Goal: Task Accomplishment & Management: Manage account settings

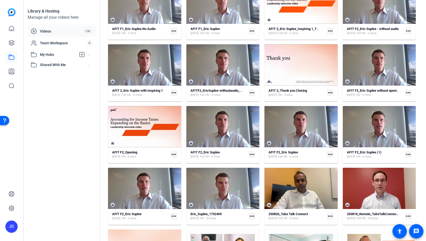
scroll to position [525, 0]
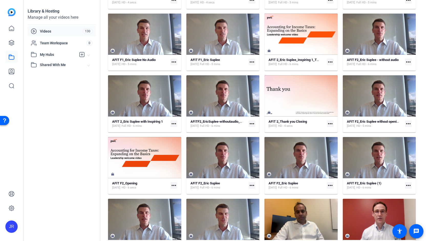
click at [406, 123] on mat-icon "more_horiz" at bounding box center [408, 123] width 7 height 7
click at [369, 124] on div at bounding box center [213, 120] width 426 height 241
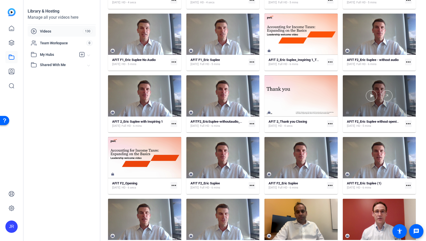
click at [351, 108] on div at bounding box center [379, 95] width 73 height 41
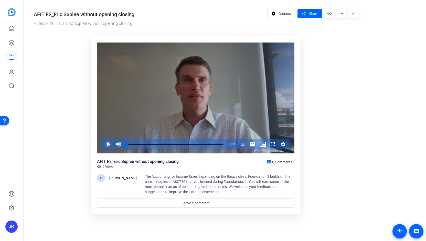
click at [103, 145] on span "Video Player" at bounding box center [103, 144] width 0 height 10
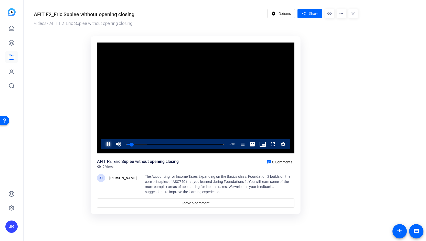
click at [103, 147] on span "Video Player" at bounding box center [103, 144] width 0 height 10
click at [339, 14] on mat-icon "more_horiz" at bounding box center [341, 13] width 9 height 9
click at [346, 46] on span "Download MP4" at bounding box center [352, 48] width 23 height 6
click at [11, 57] on icon at bounding box center [11, 57] width 6 height 6
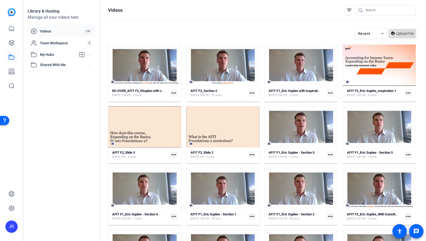
click at [402, 33] on span "Upload File" at bounding box center [404, 33] width 17 height 5
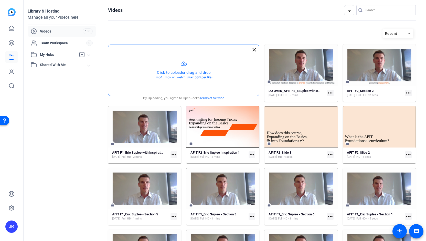
click at [183, 62] on button "button" at bounding box center [183, 70] width 151 height 51
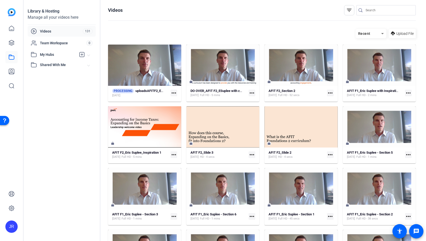
click at [174, 92] on mat-icon "more_horiz" at bounding box center [174, 93] width 7 height 7
click at [141, 96] on div at bounding box center [213, 120] width 426 height 241
click at [141, 96] on div "[DATE]" at bounding box center [138, 95] width 52 height 4
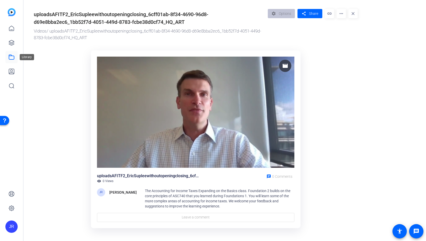
click at [13, 56] on icon at bounding box center [11, 57] width 6 height 6
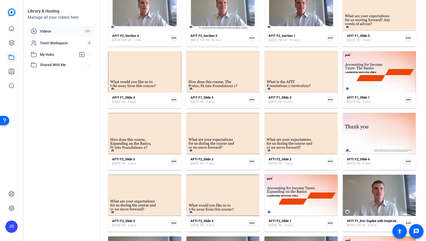
scroll to position [301, 0]
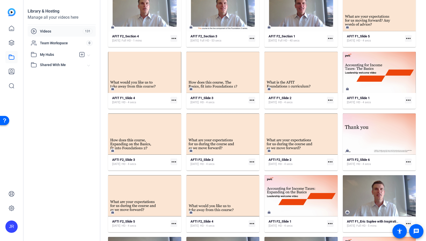
click at [328, 161] on mat-icon "more_horiz" at bounding box center [330, 161] width 7 height 7
click at [315, 142] on div at bounding box center [213, 120] width 426 height 241
click at [314, 160] on div "AFTI F2_Slide 2 Oct 2, 2025 HD - 4 secs" at bounding box center [297, 162] width 56 height 8
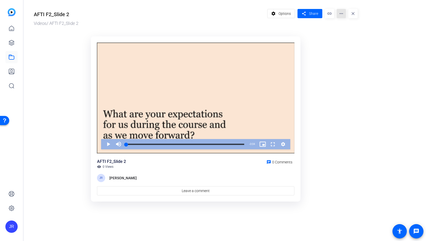
click at [344, 14] on mat-icon "more_horiz" at bounding box center [341, 13] width 9 height 9
click at [345, 55] on span "Delete" at bounding box center [352, 55] width 23 height 6
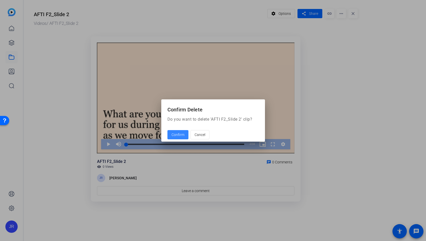
click at [173, 136] on span "Confirm" at bounding box center [178, 134] width 13 height 5
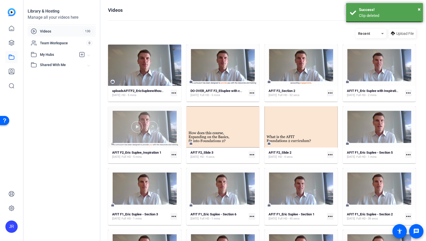
scroll to position [301, 0]
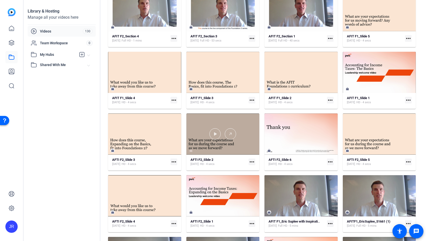
click at [235, 144] on div at bounding box center [222, 133] width 73 height 41
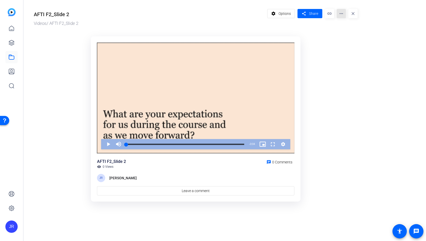
click at [341, 12] on mat-icon "more_horiz" at bounding box center [341, 13] width 9 height 9
click at [344, 56] on span "Delete" at bounding box center [352, 55] width 23 height 6
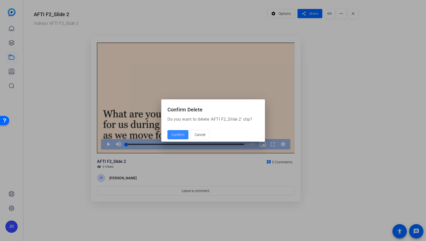
click at [175, 133] on span "Confirm" at bounding box center [178, 134] width 13 height 5
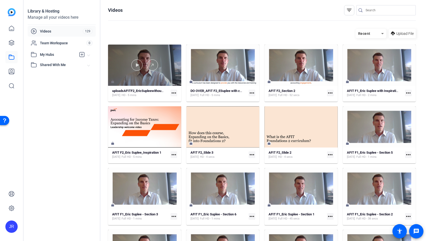
click at [161, 81] on div at bounding box center [144, 65] width 73 height 41
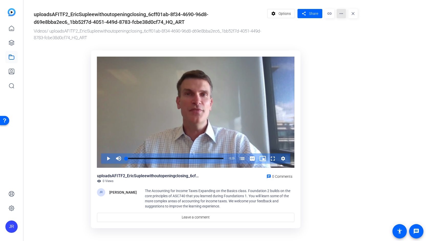
click at [342, 13] on mat-icon "more_horiz" at bounding box center [341, 13] width 9 height 9
click at [309, 37] on div at bounding box center [213, 120] width 426 height 241
click at [10, 32] on link at bounding box center [11, 28] width 12 height 12
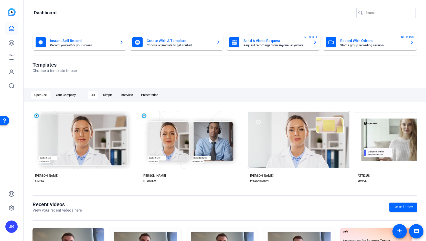
click at [169, 43] on mat-card-title "Create With A Template" at bounding box center [180, 41] width 66 height 6
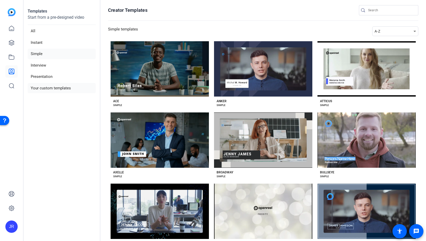
click at [50, 88] on li "Your custom templates" at bounding box center [62, 88] width 68 height 10
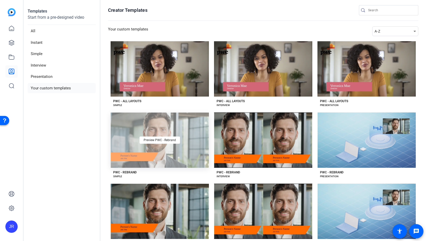
click at [152, 147] on div "Preview PWC - Rebrand" at bounding box center [160, 139] width 98 height 55
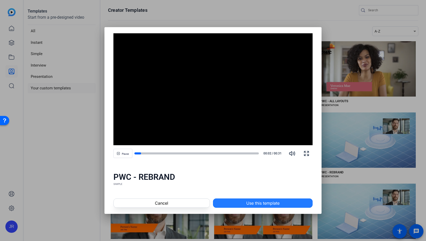
click at [255, 205] on span "Use this template" at bounding box center [262, 203] width 33 height 6
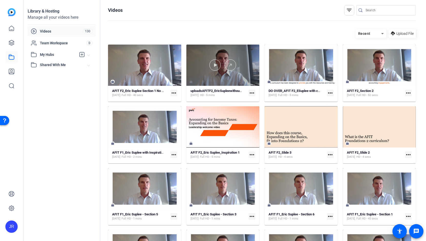
click at [247, 60] on div at bounding box center [222, 64] width 73 height 11
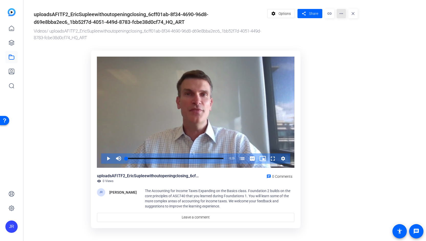
click at [343, 15] on mat-icon "more_horiz" at bounding box center [341, 13] width 9 height 9
click at [344, 56] on span "Delete" at bounding box center [352, 55] width 23 height 6
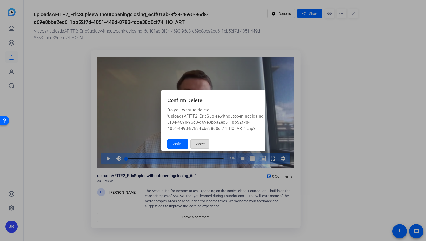
click at [199, 147] on span "Cancel" at bounding box center [200, 144] width 11 height 10
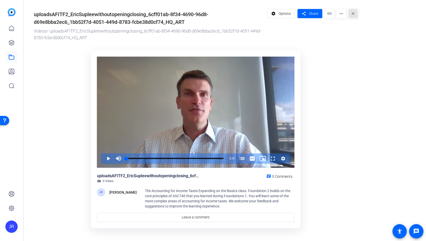
click at [355, 16] on mat-icon "close" at bounding box center [352, 13] width 9 height 9
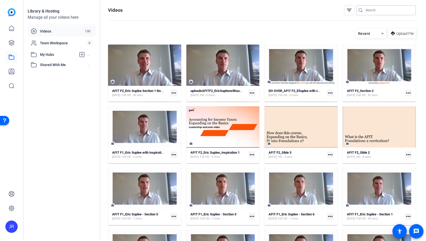
click at [366, 11] on input "Search" at bounding box center [389, 10] width 46 height 6
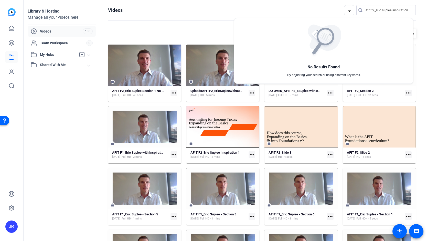
click at [373, 11] on div at bounding box center [213, 120] width 426 height 241
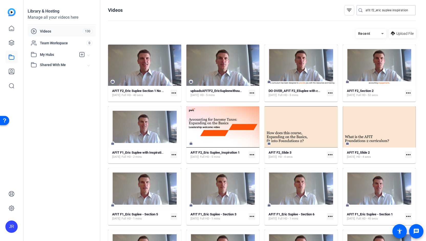
click at [373, 11] on input "afit f2_eric suplee inspiration" at bounding box center [389, 10] width 46 height 6
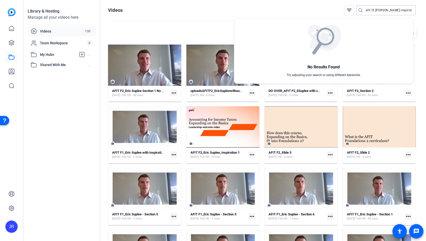
type input "afit f2 eric suplee inspiration"
click at [12, 42] on div at bounding box center [213, 120] width 426 height 241
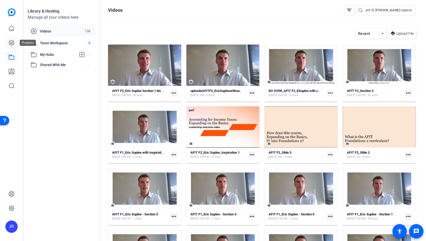
click at [12, 42] on icon at bounding box center [11, 42] width 5 height 5
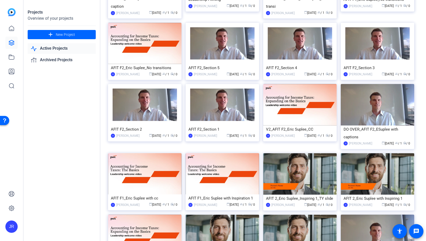
scroll to position [88, 0]
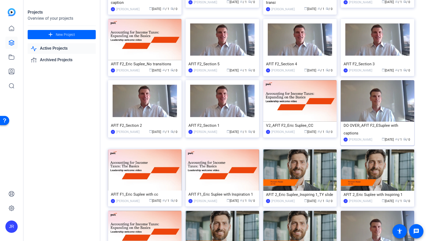
click at [355, 126] on div "DO OVER_AFIT F2_ESuplee with captions" at bounding box center [378, 129] width 68 height 15
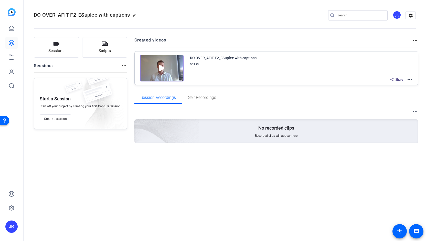
click at [410, 80] on mat-icon "more_horiz" at bounding box center [410, 80] width 6 height 6
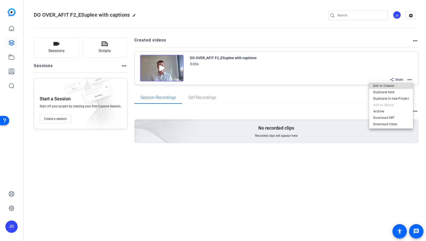
click at [392, 87] on span "Edit in Creator" at bounding box center [391, 85] width 36 height 6
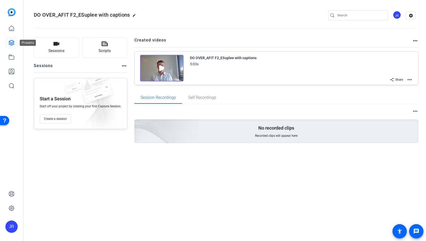
click at [13, 41] on icon at bounding box center [11, 43] width 6 height 6
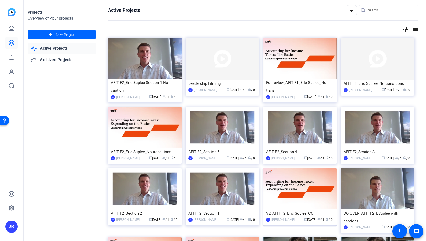
click at [295, 212] on div "V2_AFIT F2_Eric Suplee_CC" at bounding box center [300, 213] width 68 height 8
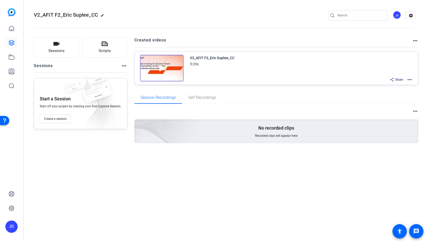
click at [412, 79] on mat-icon "more_horiz" at bounding box center [410, 80] width 6 height 6
click at [400, 87] on span "Edit in Creator" at bounding box center [391, 85] width 36 height 6
click at [10, 60] on link at bounding box center [11, 57] width 12 height 12
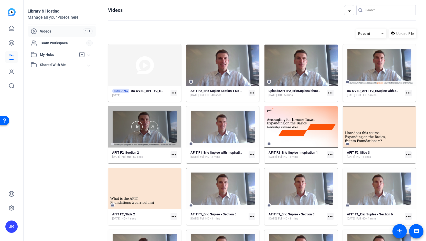
click at [123, 133] on div at bounding box center [144, 126] width 73 height 41
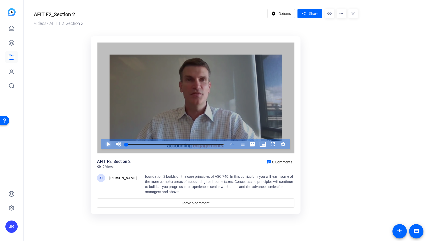
click at [103, 143] on span "Video Player" at bounding box center [103, 144] width 0 height 10
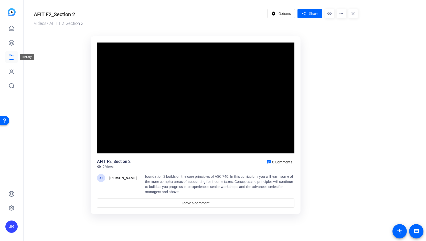
click at [14, 58] on icon at bounding box center [11, 57] width 5 height 5
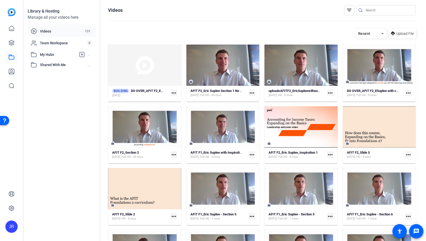
click at [175, 155] on mat-icon "more_horiz" at bounding box center [174, 154] width 7 height 7
click at [155, 156] on div at bounding box center [213, 120] width 426 height 241
click at [155, 156] on div "AFIT F2_Section 2 Oct 2, 2025 Full HD - 52 secs" at bounding box center [140, 155] width 56 height 8
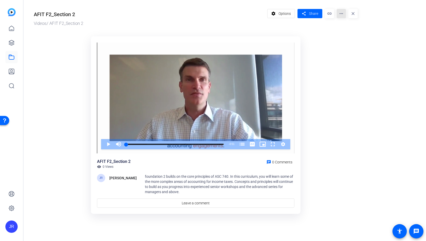
click at [342, 15] on mat-icon "more_horiz" at bounding box center [341, 13] width 9 height 9
click at [349, 63] on span "Delete" at bounding box center [352, 61] width 23 height 6
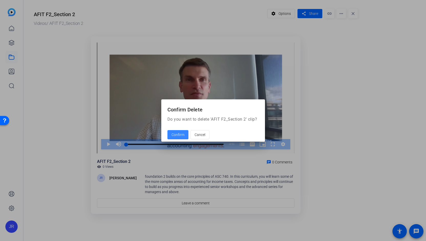
click at [176, 134] on span "Confirm" at bounding box center [178, 134] width 13 height 5
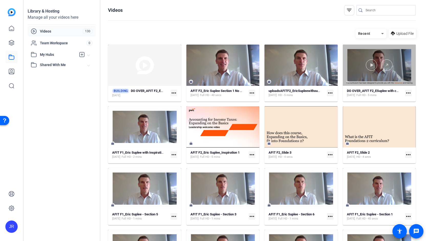
click at [411, 83] on div at bounding box center [379, 65] width 73 height 41
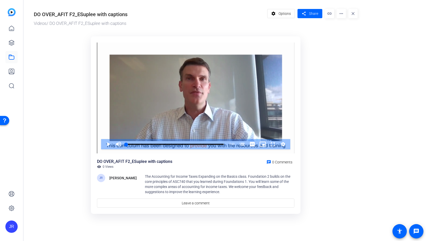
click at [343, 14] on mat-icon "more_horiz" at bounding box center [341, 13] width 9 height 9
click at [11, 57] on div at bounding box center [213, 120] width 426 height 241
click at [11, 57] on icon at bounding box center [11, 57] width 6 height 6
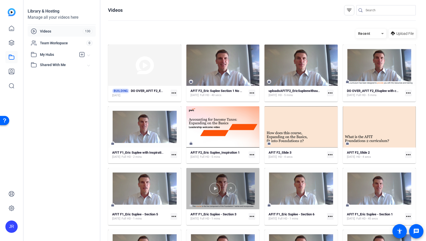
click at [225, 205] on div at bounding box center [222, 188] width 73 height 41
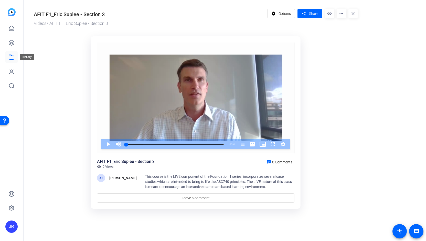
click at [12, 57] on icon at bounding box center [11, 57] width 6 height 6
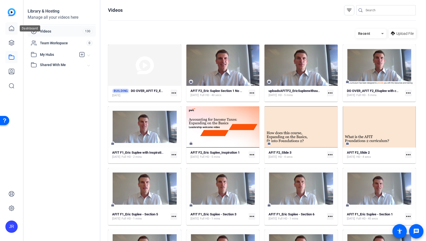
click at [10, 29] on icon at bounding box center [11, 28] width 6 height 6
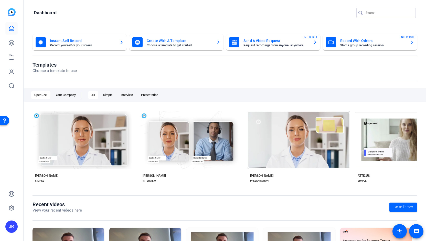
click at [174, 41] on mat-card-title "Create With A Template" at bounding box center [180, 41] width 66 height 6
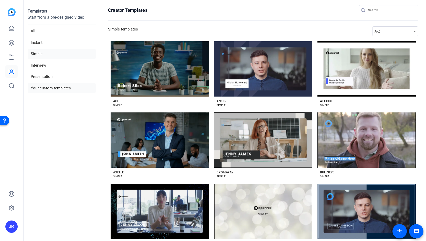
click at [52, 86] on li "Your custom templates" at bounding box center [62, 88] width 68 height 10
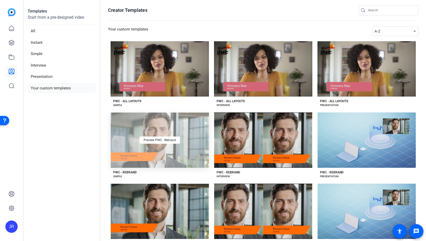
click at [139, 148] on div "Preview PWC - Rebrand" at bounding box center [160, 139] width 98 height 55
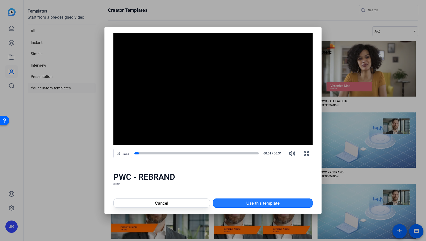
click at [271, 202] on span "Use this template" at bounding box center [262, 203] width 33 height 6
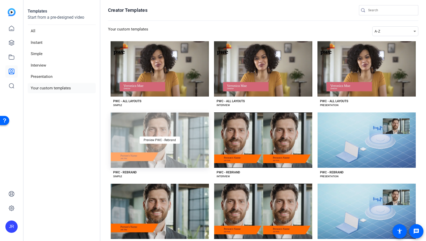
click at [170, 143] on div "Preview PWC - Rebrand" at bounding box center [160, 139] width 98 height 55
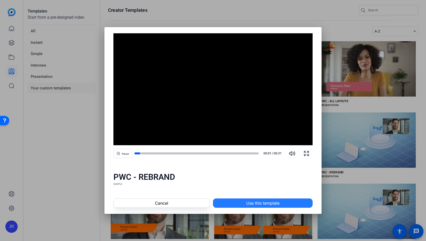
click at [279, 202] on span "Use this template" at bounding box center [262, 203] width 33 height 6
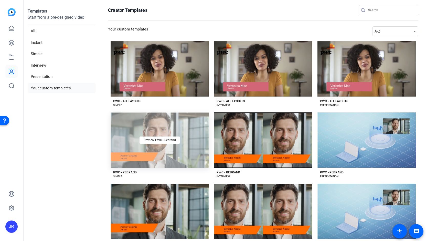
click at [153, 133] on div "Preview PWC - Rebrand" at bounding box center [160, 139] width 98 height 55
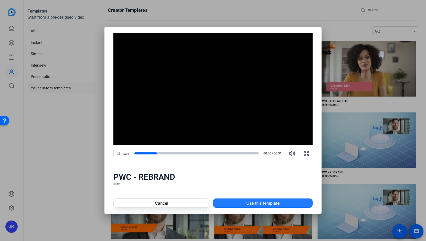
click at [278, 201] on span "Use this template" at bounding box center [262, 203] width 33 height 6
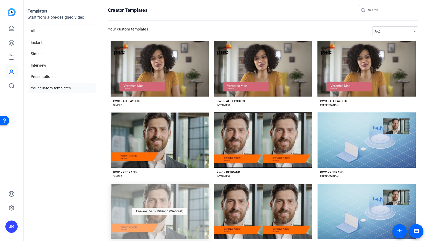
click at [141, 211] on span "Preview PWC - Rebrand (Webcast)" at bounding box center [159, 211] width 47 height 3
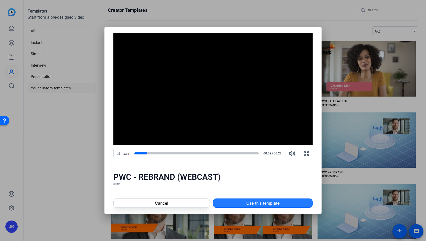
click at [273, 200] on span "Use this template" at bounding box center [262, 203] width 33 height 6
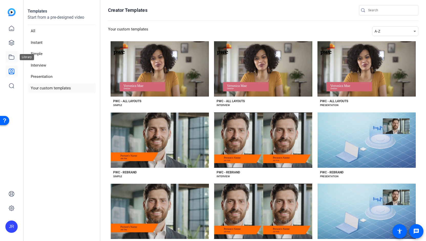
click at [10, 61] on link at bounding box center [11, 57] width 12 height 12
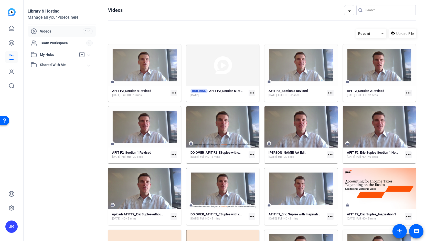
scroll to position [1, 0]
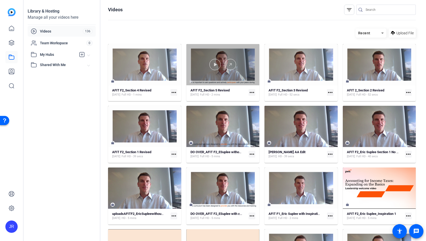
click at [222, 75] on div at bounding box center [222, 64] width 73 height 41
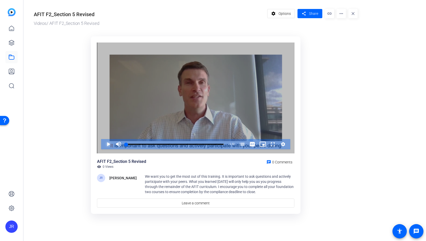
click at [103, 143] on span "Video Player" at bounding box center [103, 144] width 0 height 10
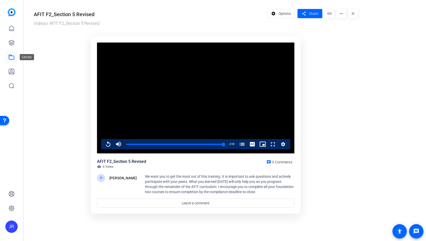
click at [10, 61] on link at bounding box center [11, 57] width 12 height 12
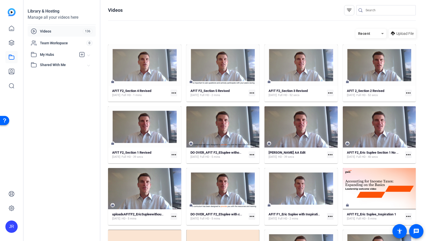
scroll to position [1, 0]
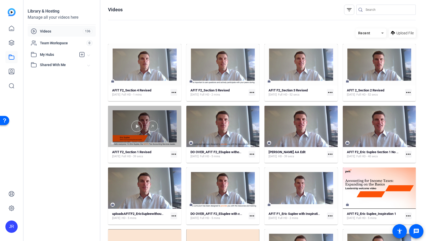
click at [122, 136] on div at bounding box center [144, 126] width 73 height 41
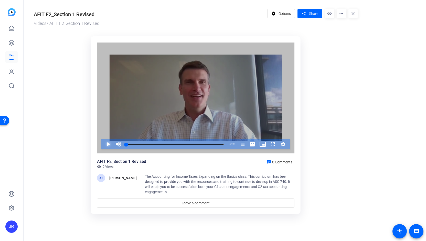
click at [103, 145] on span "Video Player" at bounding box center [103, 144] width 0 height 10
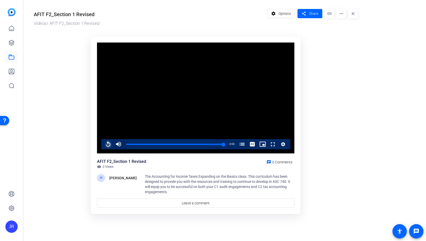
click at [103, 146] on span "Video Player" at bounding box center [103, 144] width 0 height 10
click at [12, 59] on icon at bounding box center [11, 57] width 5 height 5
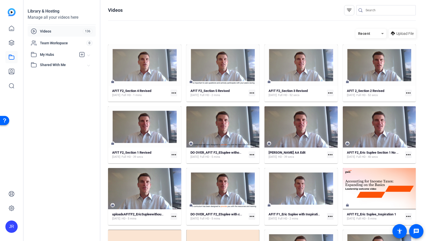
scroll to position [1, 0]
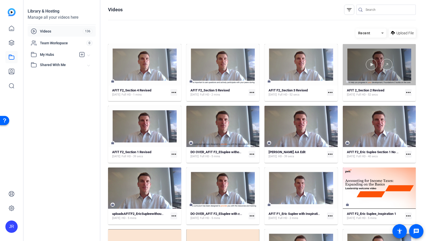
click at [376, 81] on div at bounding box center [379, 64] width 73 height 41
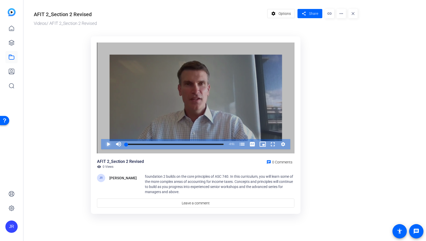
click at [103, 146] on span "Video Player" at bounding box center [103, 144] width 0 height 10
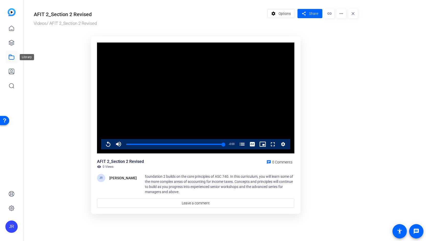
click at [12, 58] on icon at bounding box center [11, 57] width 6 height 6
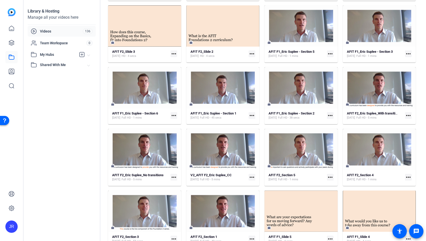
scroll to position [225, 0]
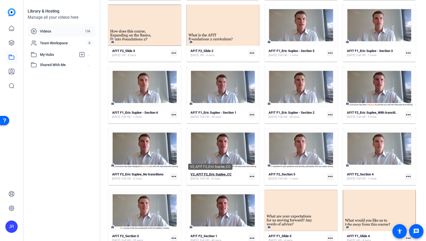
click at [218, 174] on strong "V2_AFIT F2_Eric Suplee_CC" at bounding box center [210, 174] width 41 height 4
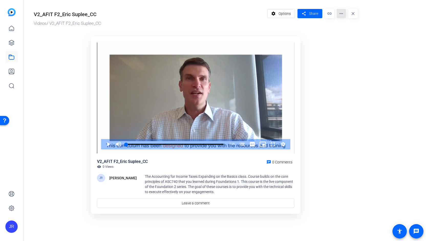
click at [339, 13] on mat-icon "more_horiz" at bounding box center [341, 13] width 9 height 9
click at [348, 28] on span "Edit in Creator" at bounding box center [352, 29] width 23 height 6
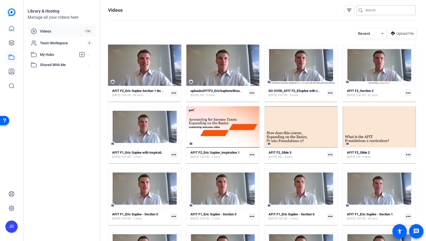
click at [368, 10] on input "Search" at bounding box center [389, 10] width 46 height 6
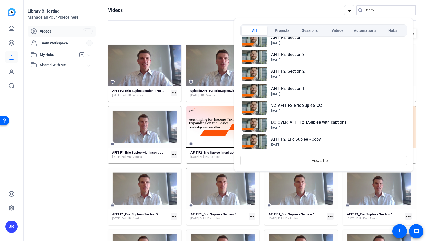
scroll to position [86, 0]
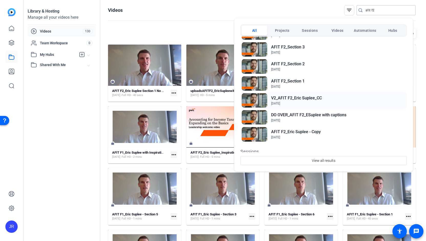
type input "afit f2"
click at [292, 100] on h2 "V2_AFIT F2_Eric Suplee_CC" at bounding box center [296, 98] width 51 height 6
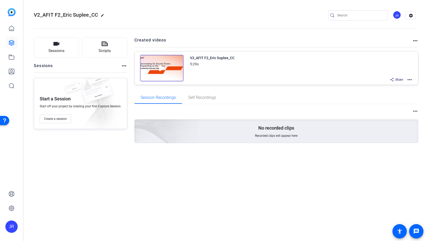
click at [160, 68] on img at bounding box center [162, 68] width 44 height 27
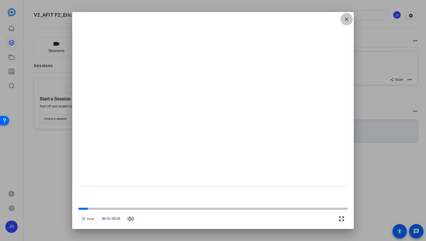
click at [345, 21] on mat-icon "close" at bounding box center [347, 19] width 6 height 6
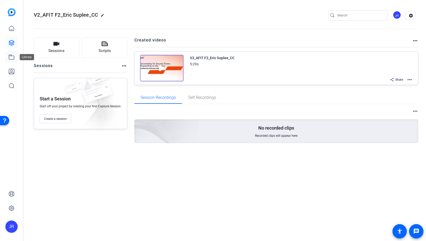
click at [10, 58] on icon at bounding box center [11, 57] width 6 height 6
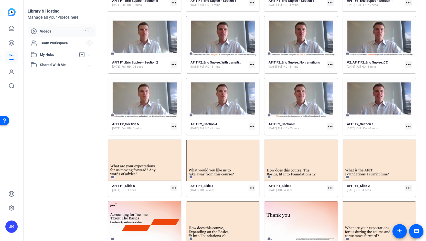
scroll to position [200, 0]
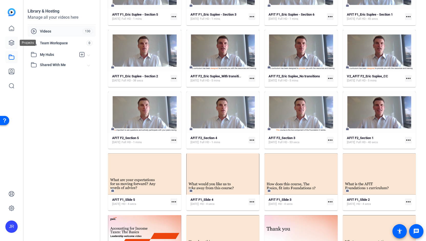
click at [10, 40] on icon at bounding box center [11, 42] width 5 height 5
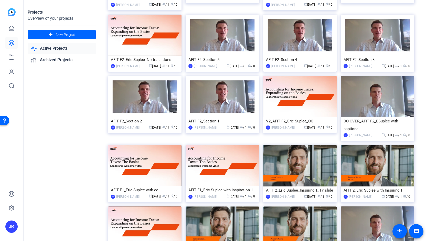
scroll to position [105, 0]
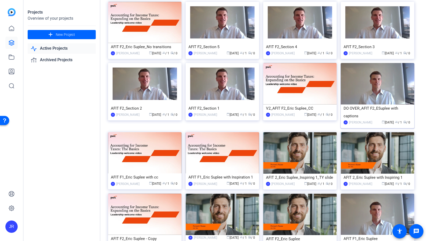
click at [371, 107] on div "DO OVER_AFIT F2_ESuplee with captions" at bounding box center [378, 111] width 68 height 15
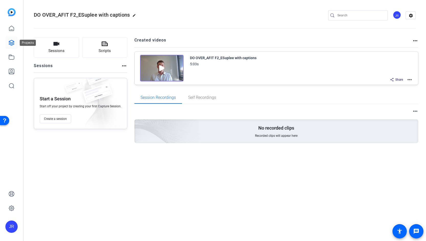
click at [12, 45] on icon at bounding box center [11, 43] width 6 height 6
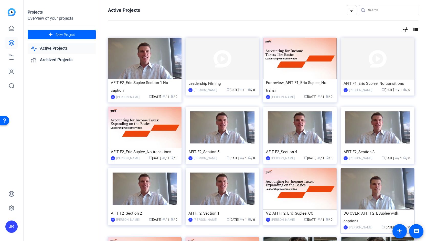
click at [367, 212] on div "DO OVER_AFIT F2_ESuplee with captions" at bounding box center [378, 216] width 68 height 15
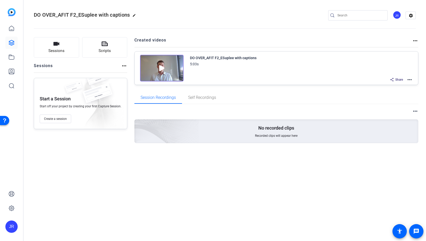
click at [411, 80] on mat-icon "more_horiz" at bounding box center [410, 80] width 6 height 6
click at [393, 92] on span "Duplicate here" at bounding box center [391, 92] width 36 height 6
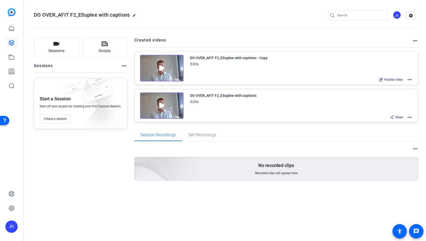
click at [411, 79] on mat-icon "more_horiz" at bounding box center [410, 80] width 6 height 6
click at [395, 85] on span "Edit in Creator" at bounding box center [391, 85] width 36 height 6
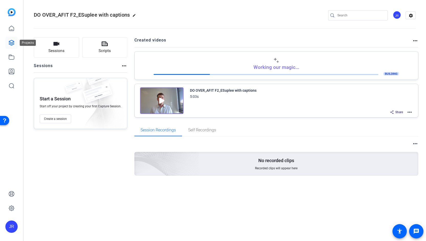
click at [11, 42] on icon at bounding box center [11, 42] width 5 height 5
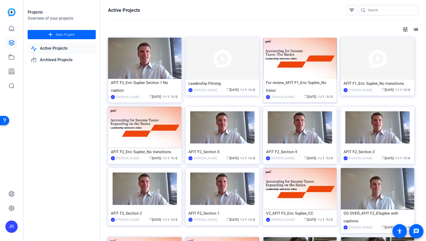
click at [300, 84] on div "For review_AFIT F1_Eric Suplee_No transi" at bounding box center [300, 86] width 68 height 15
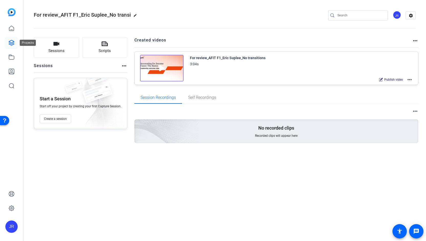
click at [9, 43] on icon at bounding box center [11, 43] width 6 height 6
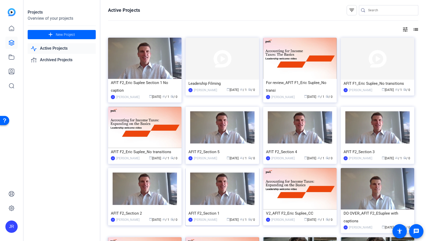
click at [213, 211] on div "AFIT F2_Section 1" at bounding box center [222, 213] width 68 height 8
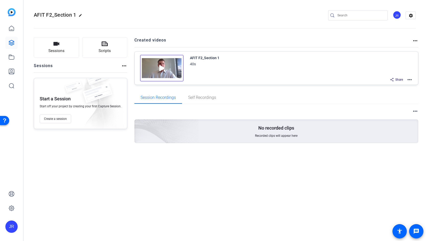
click at [161, 68] on img at bounding box center [162, 68] width 44 height 27
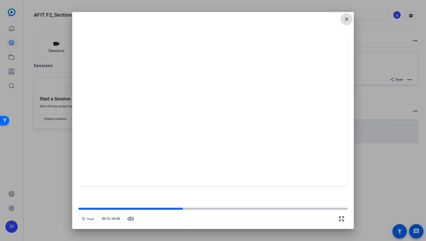
click at [347, 19] on mat-icon "close" at bounding box center [347, 19] width 6 height 6
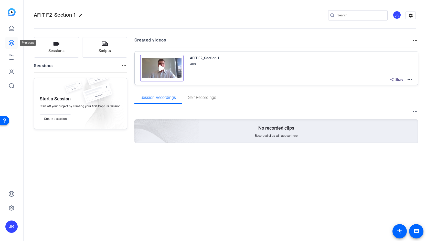
click at [11, 42] on icon at bounding box center [11, 43] width 6 height 6
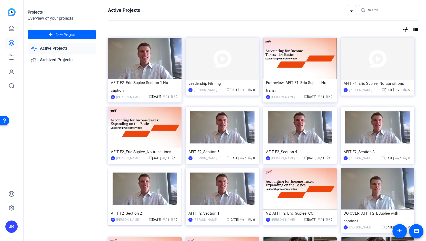
click at [133, 213] on div "AFIT F2_Section 2" at bounding box center [145, 213] width 68 height 8
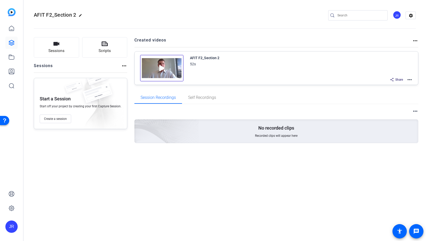
click at [160, 69] on img at bounding box center [162, 68] width 44 height 27
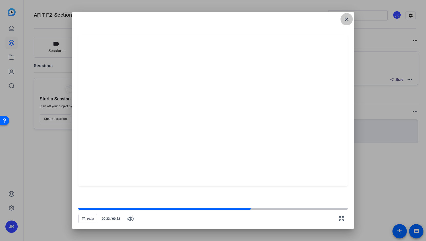
click at [346, 22] on mat-icon "close" at bounding box center [347, 19] width 6 height 6
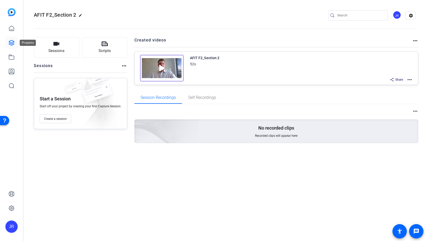
click at [11, 45] on icon at bounding box center [11, 42] width 5 height 5
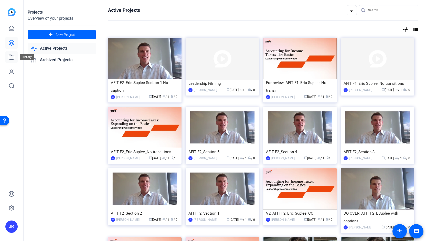
click at [13, 60] on link at bounding box center [11, 57] width 12 height 12
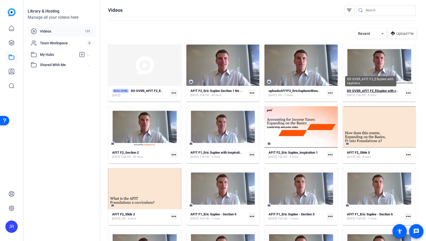
click at [383, 91] on strong "DO OVER_AFIT F2_ESuplee with captions" at bounding box center [377, 91] width 60 height 4
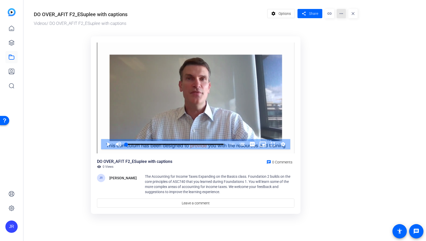
click at [340, 16] on mat-icon "more_horiz" at bounding box center [341, 13] width 9 height 9
click at [344, 27] on span "Edit in Creator" at bounding box center [352, 29] width 23 height 6
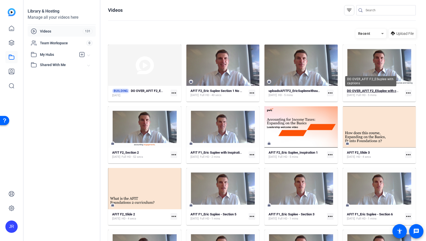
click at [371, 89] on strong "DO OVER_AFIT F2_ESuplee with captions" at bounding box center [377, 91] width 60 height 4
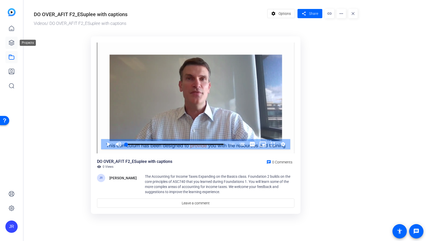
click at [12, 44] on icon at bounding box center [11, 42] width 5 height 5
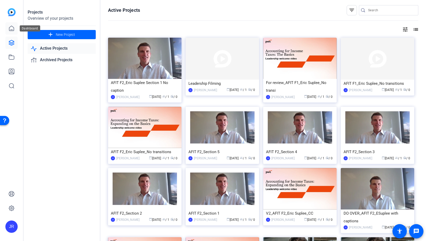
click at [7, 28] on link at bounding box center [11, 28] width 12 height 12
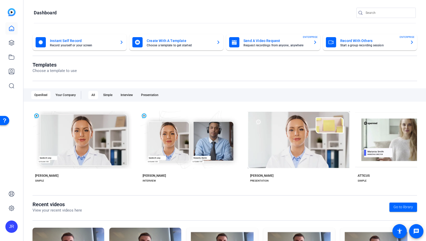
click at [175, 42] on mat-card-title "Create With A Template" at bounding box center [180, 41] width 66 height 6
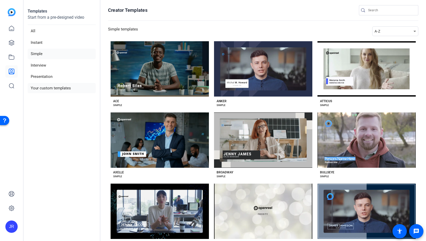
click at [57, 89] on li "Your custom templates" at bounding box center [62, 88] width 68 height 10
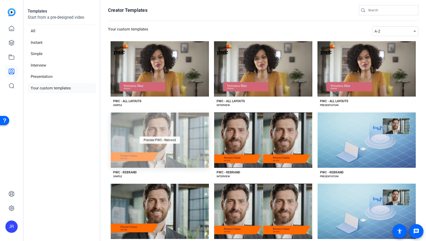
click at [151, 138] on span "Preview PWC - Rebrand" at bounding box center [160, 139] width 32 height 3
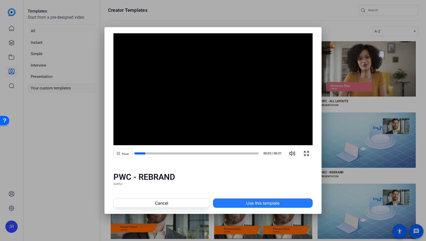
click at [258, 205] on span "Use this template" at bounding box center [262, 203] width 33 height 6
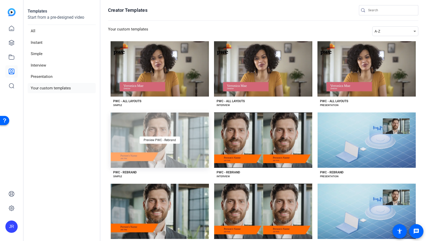
click at [174, 158] on div "Preview PWC - Rebrand" at bounding box center [160, 139] width 98 height 55
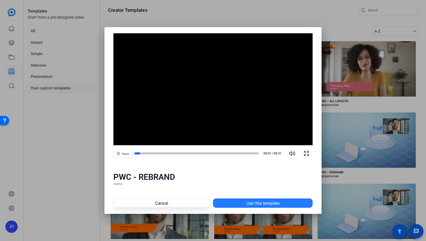
click at [239, 205] on span at bounding box center [262, 203] width 99 height 12
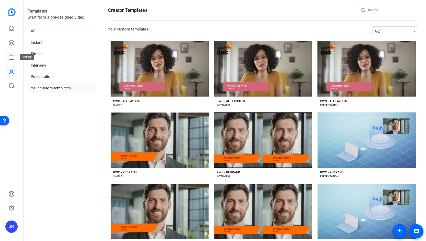
click at [11, 58] on icon at bounding box center [11, 57] width 6 height 6
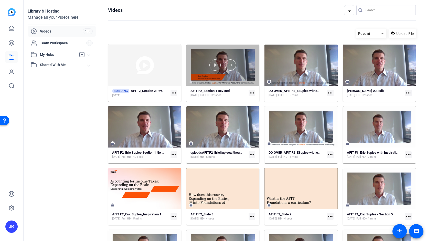
click at [212, 80] on div at bounding box center [222, 65] width 73 height 41
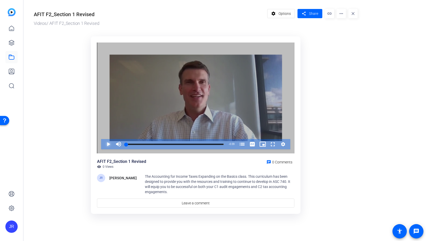
click at [103, 144] on span "Video Player" at bounding box center [103, 144] width 0 height 10
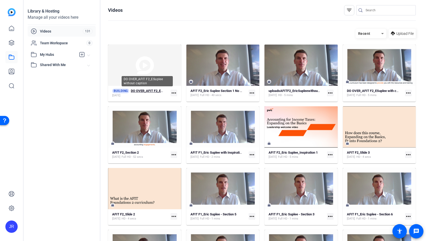
click at [139, 90] on strong "DO OVER_AFIT F2_ESuplee without caption" at bounding box center [162, 91] width 63 height 4
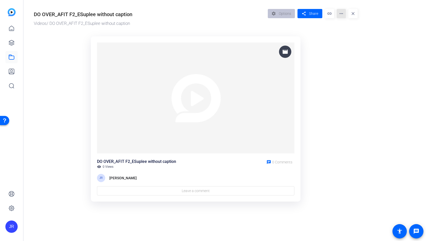
click at [343, 15] on mat-icon "more_horiz" at bounding box center [341, 13] width 9 height 9
click at [348, 30] on span "Edit in Creator" at bounding box center [351, 29] width 21 height 6
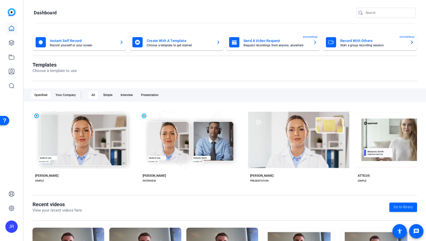
click at [173, 43] on mat-card-title "Create With A Template" at bounding box center [180, 41] width 66 height 6
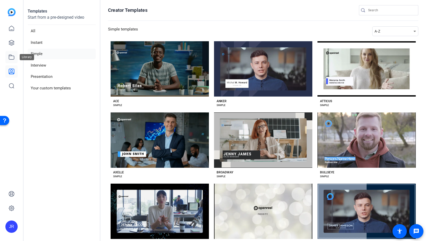
click at [9, 60] on link at bounding box center [11, 57] width 12 height 12
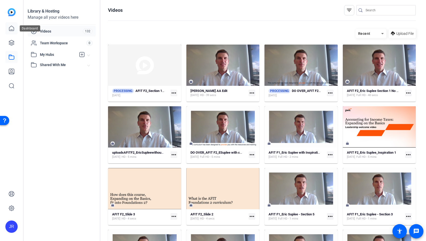
click at [12, 27] on icon at bounding box center [11, 28] width 6 height 6
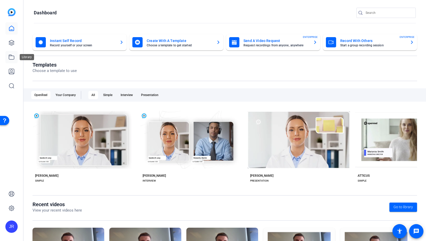
click at [13, 61] on link at bounding box center [11, 57] width 12 height 12
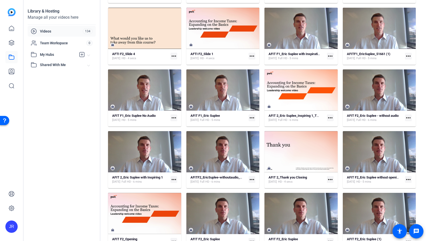
scroll to position [540, 0]
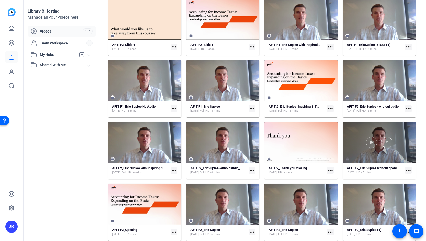
click at [388, 135] on div at bounding box center [379, 142] width 73 height 41
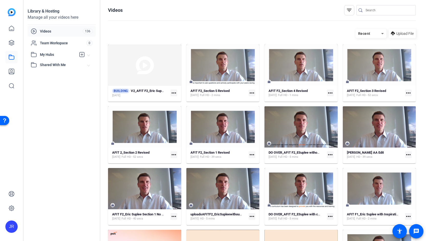
click at [174, 93] on mat-icon "more_horiz" at bounding box center [174, 93] width 7 height 7
click at [140, 94] on div at bounding box center [213, 120] width 426 height 241
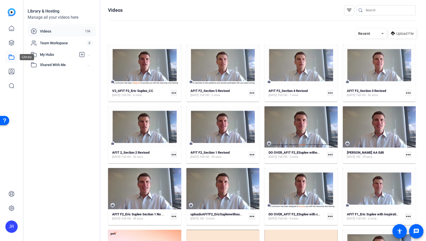
click at [12, 55] on icon at bounding box center [11, 57] width 6 height 6
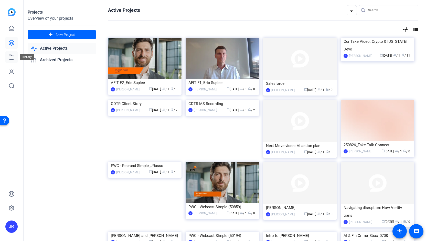
click at [11, 62] on link at bounding box center [11, 57] width 12 height 12
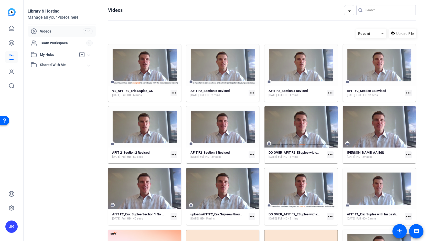
click at [251, 93] on mat-icon "more_horiz" at bounding box center [252, 93] width 7 height 7
click at [256, 100] on span "Edit in Creator" at bounding box center [262, 100] width 23 height 6
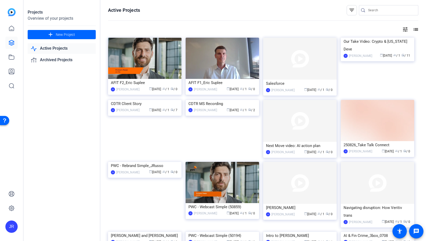
click at [13, 63] on div at bounding box center [11, 57] width 12 height 70
click at [11, 60] on link at bounding box center [11, 57] width 12 height 12
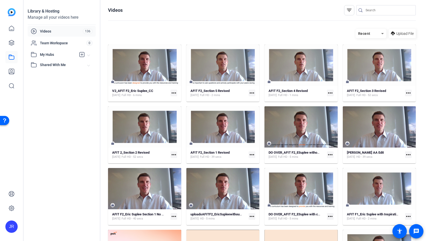
click at [252, 216] on mat-icon "more_horiz" at bounding box center [252, 216] width 7 height 7
click at [221, 191] on div at bounding box center [213, 120] width 426 height 241
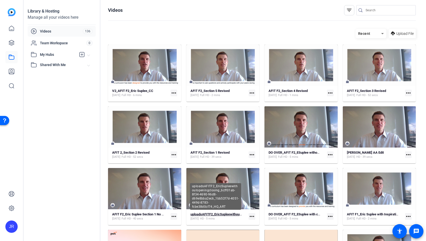
click at [221, 215] on strong "uploadsAFITF2_EricSupleewithoutopeningclosing_6cff01ab-8f34-4690-96d8-d69e8bba2…" at bounding box center [295, 214] width 211 height 4
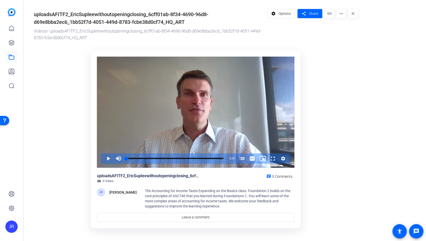
click at [342, 14] on mat-icon "more_horiz" at bounding box center [341, 13] width 9 height 9
click at [10, 61] on div at bounding box center [213, 120] width 426 height 241
click at [10, 61] on link at bounding box center [11, 57] width 12 height 12
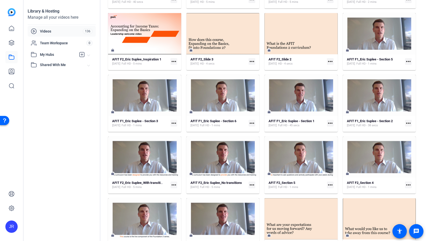
scroll to position [216, 0]
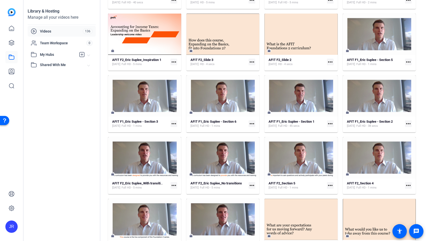
drag, startPoint x: 420, startPoint y: 127, endPoint x: 421, endPoint y: 131, distance: 3.7
click at [421, 131] on div "Videos filter_list Recent Upload File V2_AFIT F2_Eric Suplee_CC [DATE] Full HD …" at bounding box center [261, 120] width 323 height 241
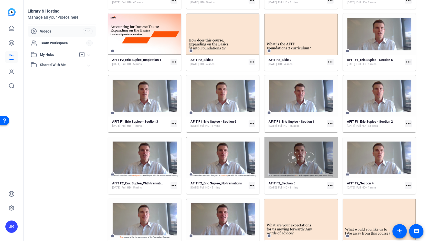
click at [285, 166] on div at bounding box center [300, 157] width 73 height 41
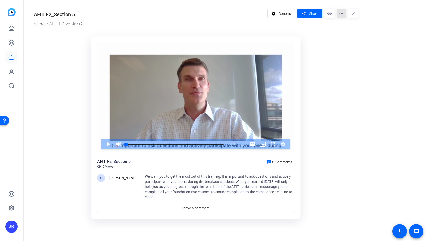
click at [340, 14] on mat-icon "more_horiz" at bounding box center [341, 13] width 9 height 9
click at [346, 30] on span "Edit in Creator" at bounding box center [352, 29] width 23 height 6
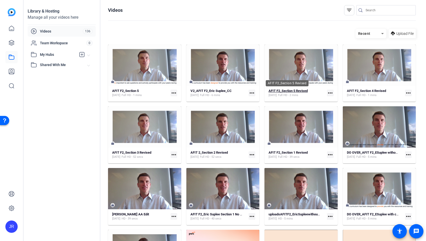
click at [287, 89] on strong "AFIT F2_Section 5 Revised" at bounding box center [288, 91] width 39 height 4
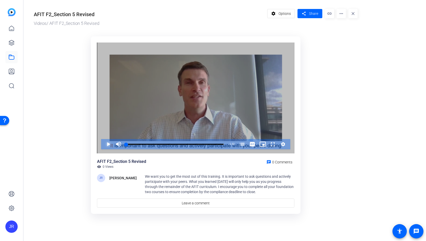
click at [103, 145] on span "Video Player" at bounding box center [103, 144] width 0 height 10
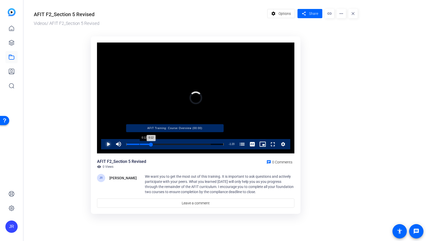
click at [139, 144] on div "Loaded : 86.64% 0:12 0:12 AFIT Training: Course Overview (00:00)" at bounding box center [175, 144] width 98 height 1
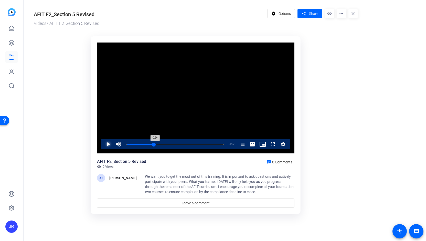
drag, startPoint x: 162, startPoint y: 144, endPoint x: 153, endPoint y: 145, distance: 8.5
click at [153, 145] on div "0:26" at bounding box center [140, 144] width 28 height 1
drag, startPoint x: 157, startPoint y: 145, endPoint x: 147, endPoint y: 146, distance: 9.7
click at [147, 145] on div "0:20" at bounding box center [137, 144] width 22 height 1
click at [103, 146] on span "Video Player" at bounding box center [103, 144] width 0 height 10
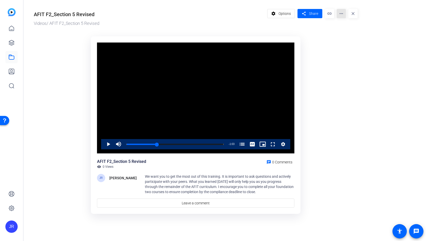
click at [342, 17] on mat-icon "more_horiz" at bounding box center [341, 13] width 9 height 9
click at [345, 30] on span "Edit in Creator" at bounding box center [352, 29] width 23 height 6
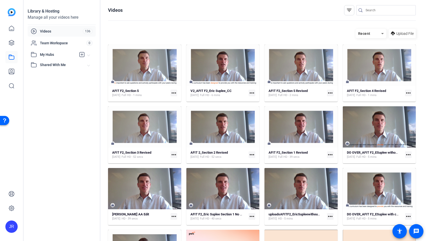
click at [328, 94] on mat-icon "more_horiz" at bounding box center [330, 93] width 7 height 7
click at [336, 119] on span "Download MP4" at bounding box center [340, 119] width 23 height 6
click at [403, 33] on span "Upload File" at bounding box center [404, 33] width 17 height 5
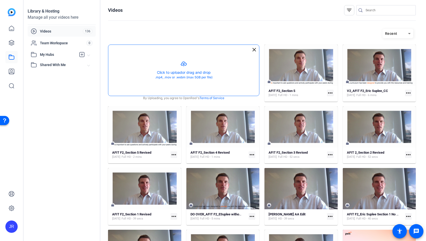
click at [186, 64] on button "button" at bounding box center [183, 70] width 151 height 51
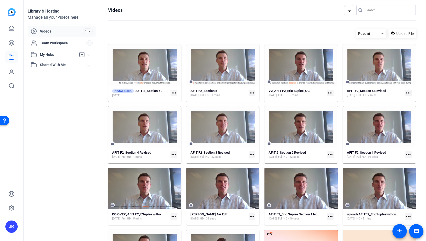
click at [329, 92] on mat-icon "more_horiz" at bounding box center [330, 93] width 7 height 7
click at [333, 101] on span "Edit in Creator" at bounding box center [340, 100] width 23 height 6
